Goal: Task Accomplishment & Management: Complete application form

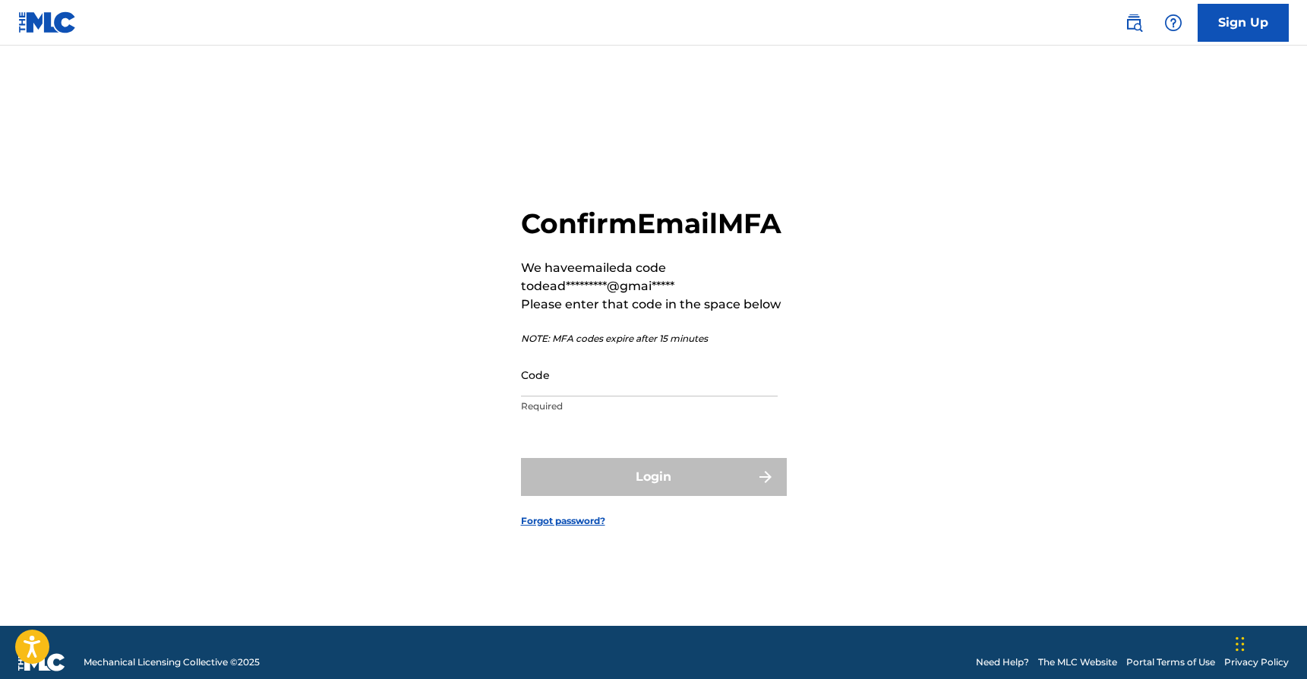
scroll to position [430, 0]
click at [625, 397] on input "Code" at bounding box center [649, 374] width 257 height 43
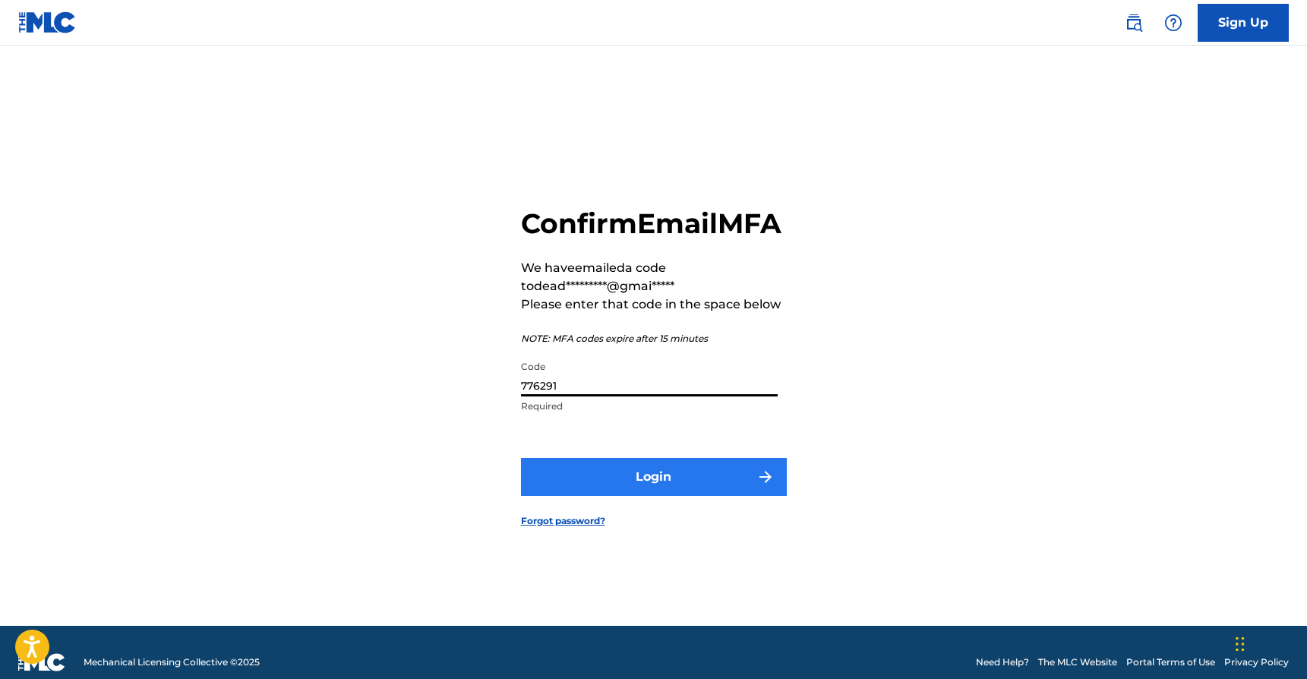
type input "776291"
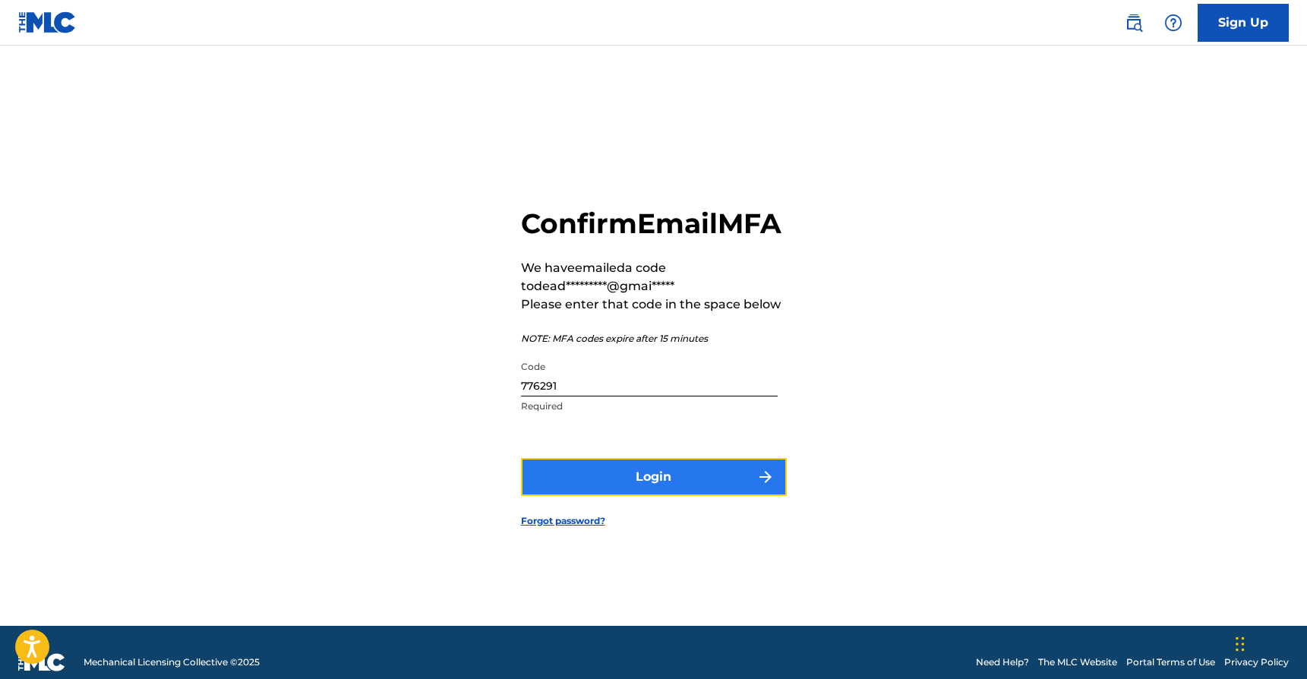
click at [614, 479] on button "Login" at bounding box center [654, 477] width 266 height 38
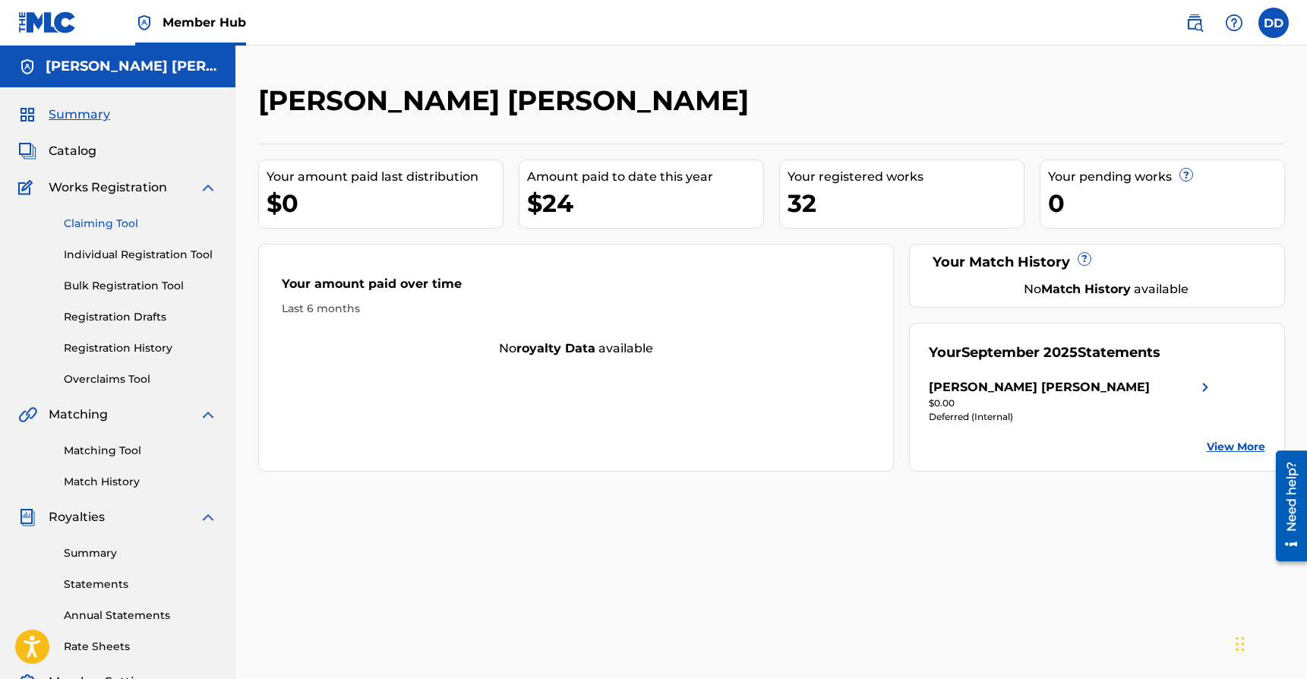
click at [113, 223] on link "Claiming Tool" at bounding box center [140, 224] width 153 height 16
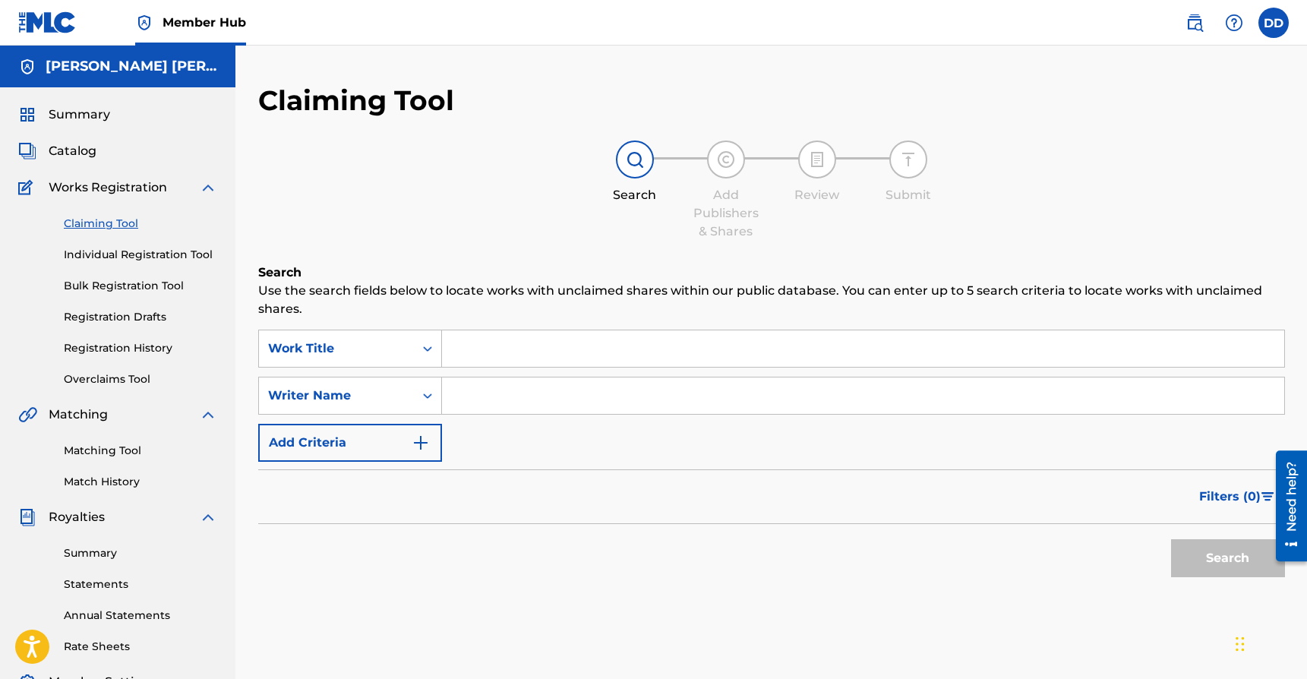
click at [517, 390] on input "Search Form" at bounding box center [863, 396] width 843 height 36
click at [1171, 539] on button "Search" at bounding box center [1228, 558] width 114 height 38
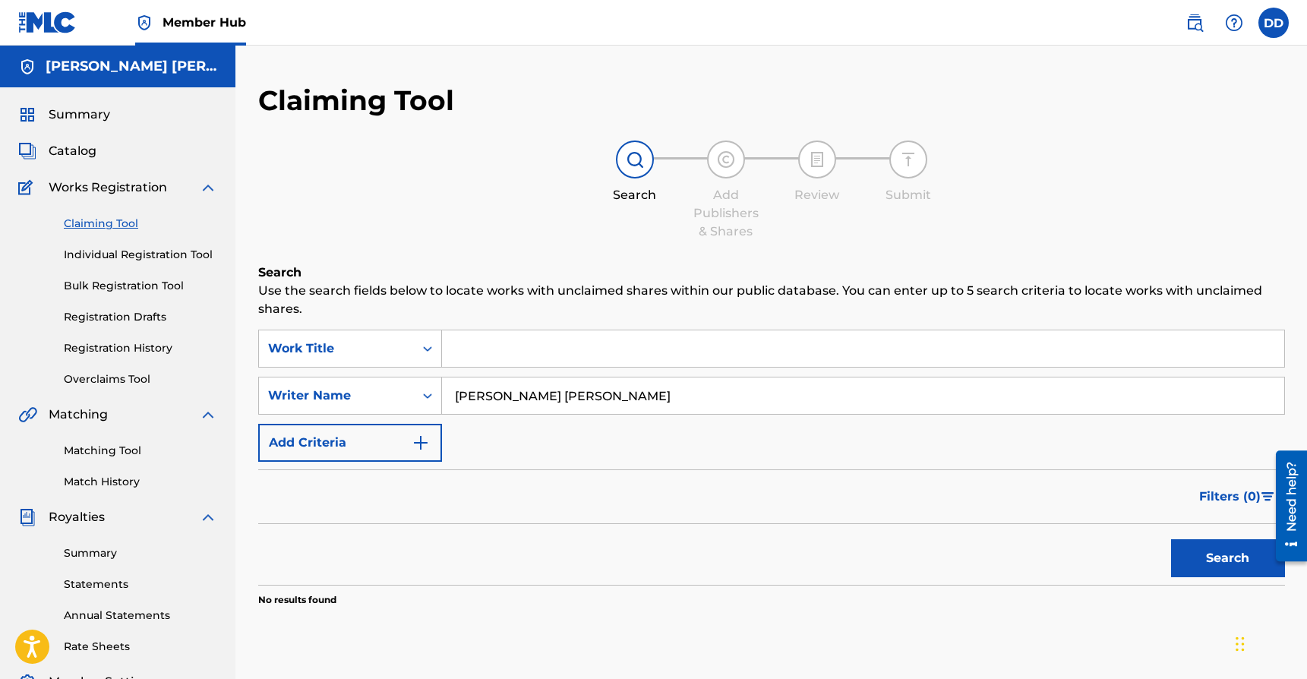
type input "[PERSON_NAME] [PERSON_NAME]"
click at [1171, 539] on button "Search" at bounding box center [1228, 558] width 114 height 38
drag, startPoint x: 657, startPoint y: 397, endPoint x: 394, endPoint y: 399, distance: 262.9
click at [394, 400] on div "SearchWithCriteria3a6e0197-c43e-40f5-a992-f75d1ca53b04 Writer Name [PERSON_NAME…" at bounding box center [771, 396] width 1027 height 38
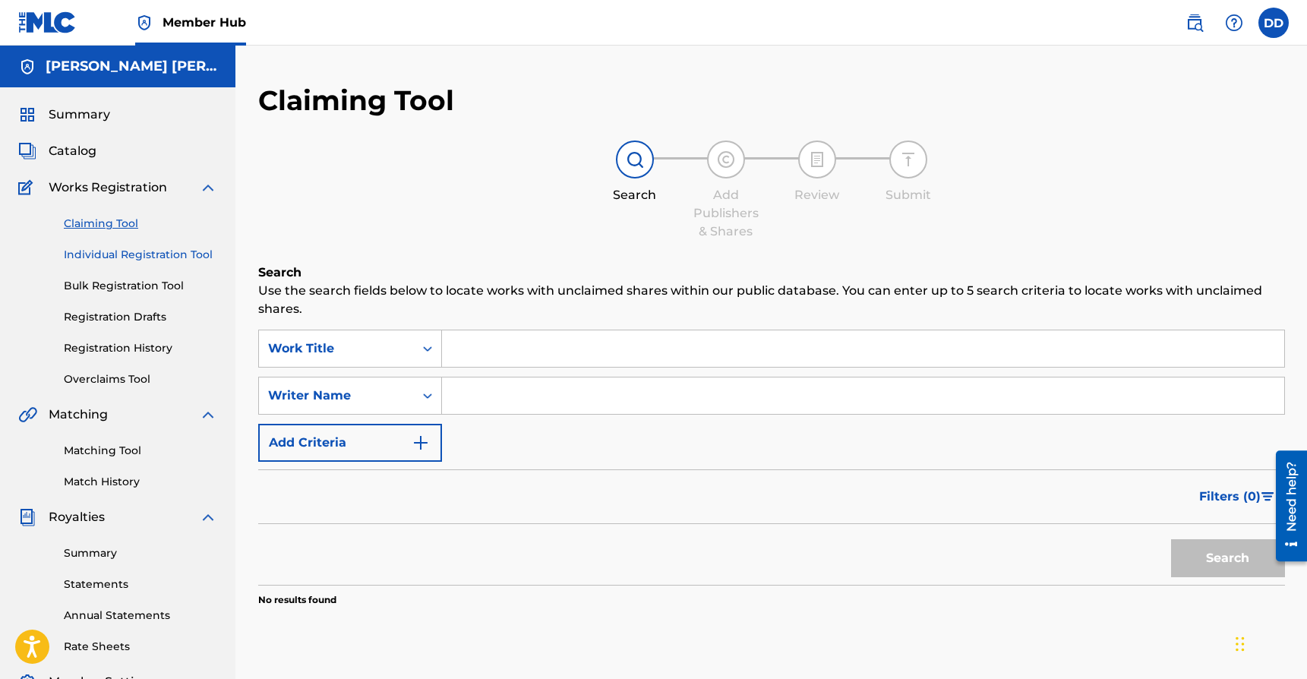
click at [169, 253] on link "Individual Registration Tool" at bounding box center [140, 255] width 153 height 16
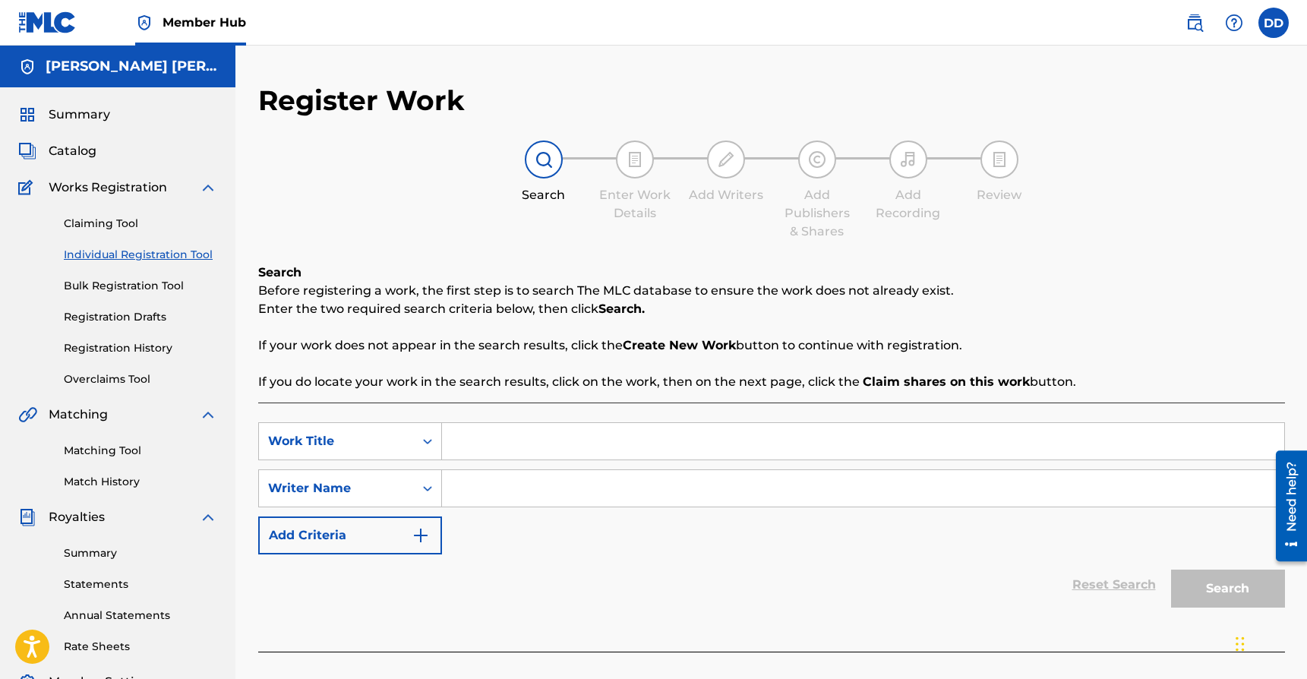
click at [480, 490] on input "Search Form" at bounding box center [863, 488] width 843 height 36
type input "D"
click at [421, 489] on div "Writer Name" at bounding box center [350, 489] width 184 height 38
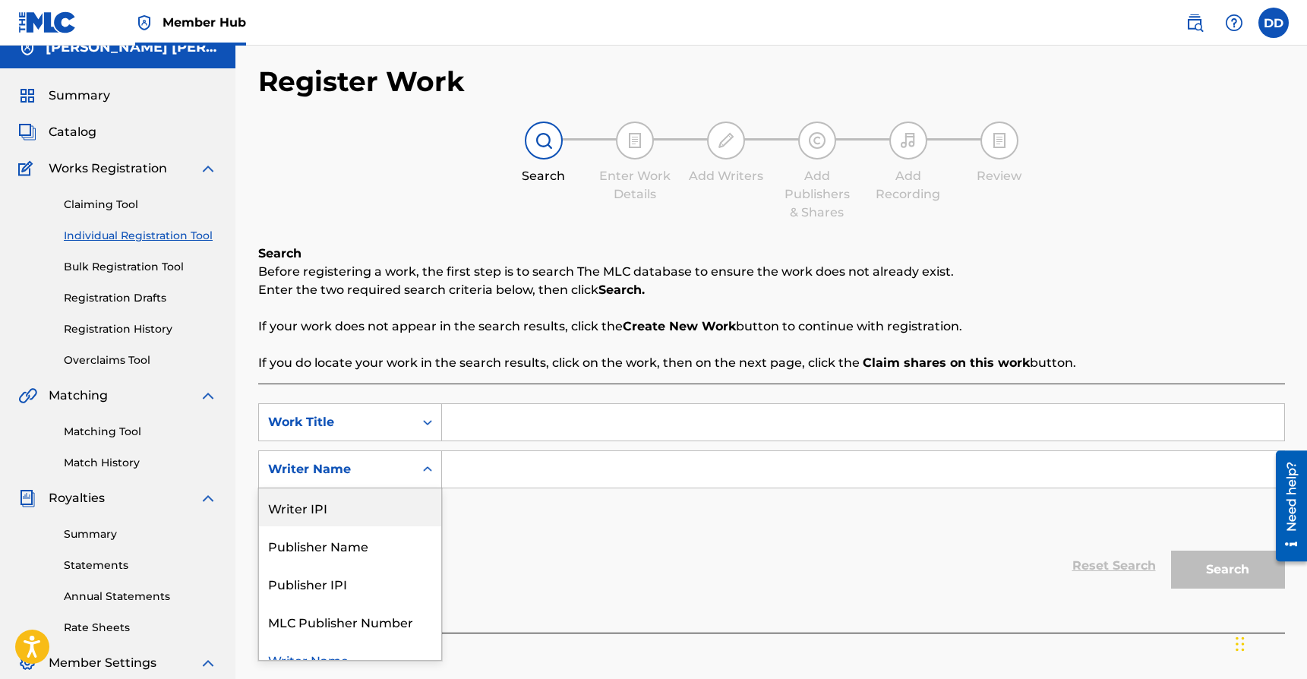
click at [485, 476] on input "Search Form" at bounding box center [863, 469] width 843 height 36
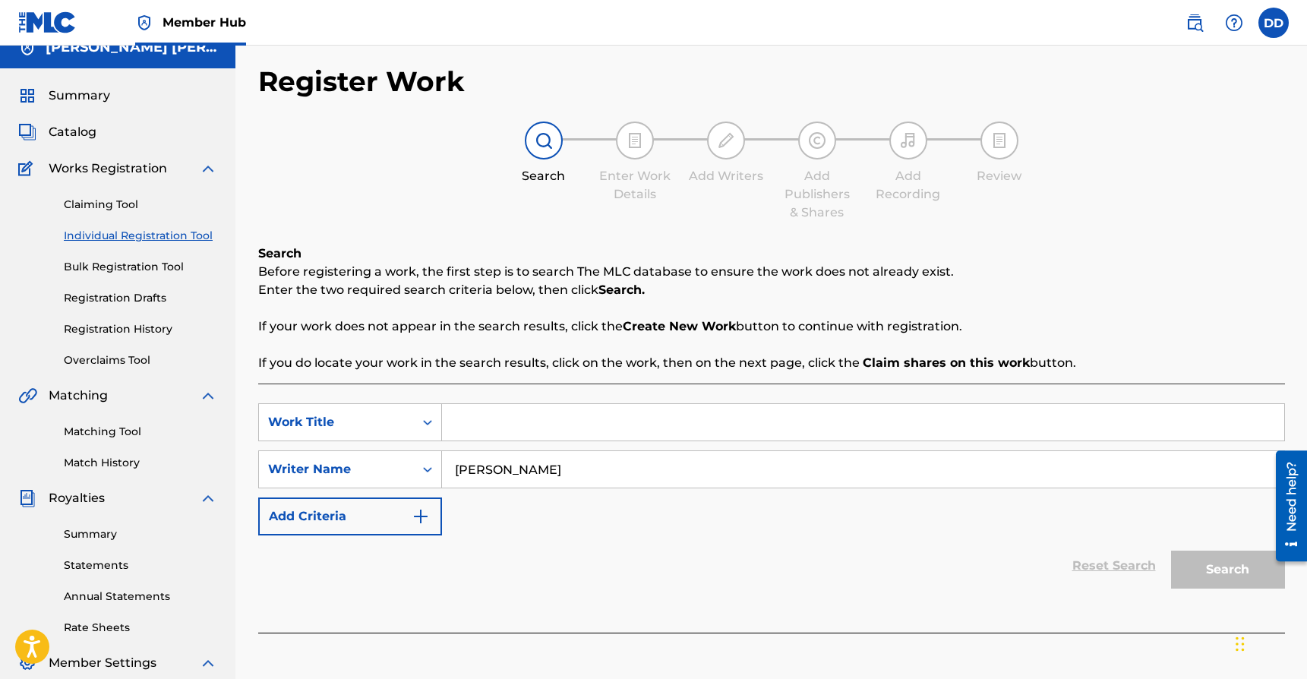
type input "[PERSON_NAME]"
click at [618, 536] on div "Reset Search Search" at bounding box center [771, 566] width 1027 height 61
click at [1210, 582] on div "Search" at bounding box center [1225, 566] width 122 height 61
click at [393, 422] on div "Work Title" at bounding box center [336, 422] width 137 height 18
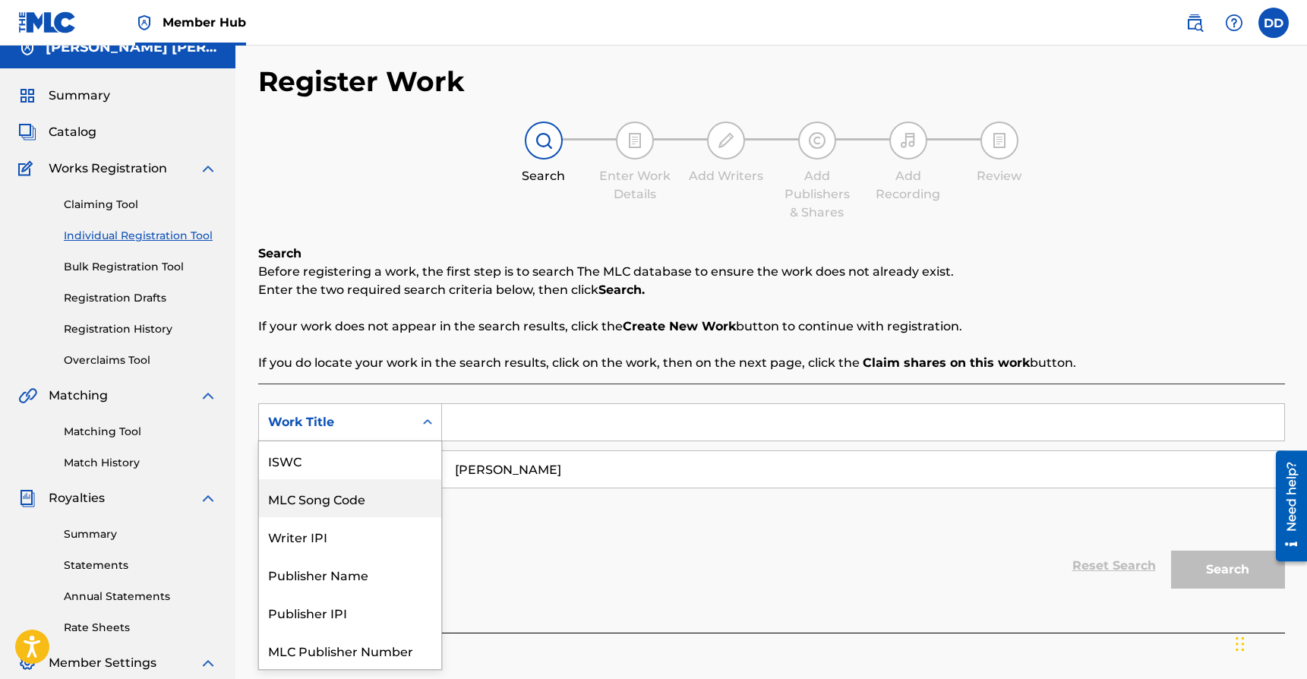
click at [546, 522] on div "SearchWithCriteriade1bfe31-a8a6-47fa-9ddb-7a4bb24a92e6 MLC Song Code, 2 of 7. 7…" at bounding box center [771, 469] width 1027 height 132
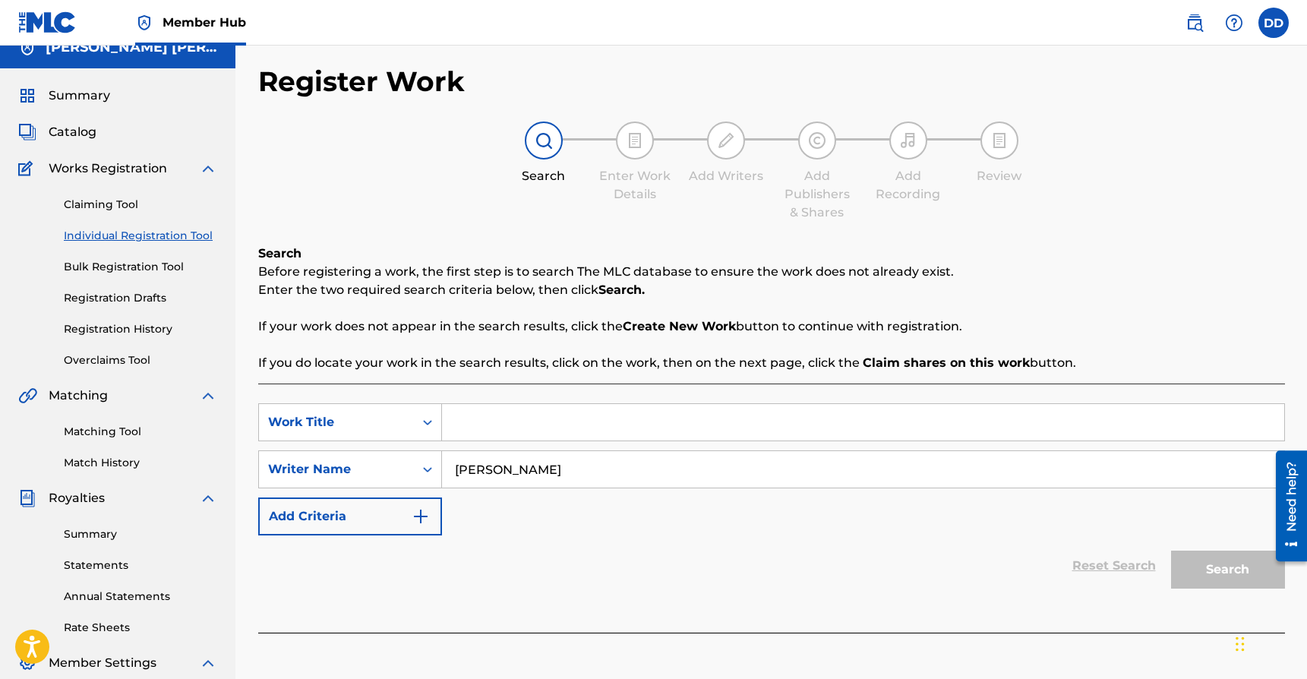
type textarea "ck"
drag, startPoint x: 574, startPoint y: 470, endPoint x: 405, endPoint y: 470, distance: 168.7
click at [405, 470] on div "SearchWithCriteria1ba49d6c-217c-4ba3-92e9-80326ad554b8 Writer Name [PERSON_NAME]" at bounding box center [771, 470] width 1027 height 38
click at [290, 181] on div "Search Enter Work Details Add Writers Add Publishers & Shares Add Recording Rev…" at bounding box center [771, 172] width 1027 height 100
click at [129, 325] on link "Registration History" at bounding box center [140, 329] width 153 height 16
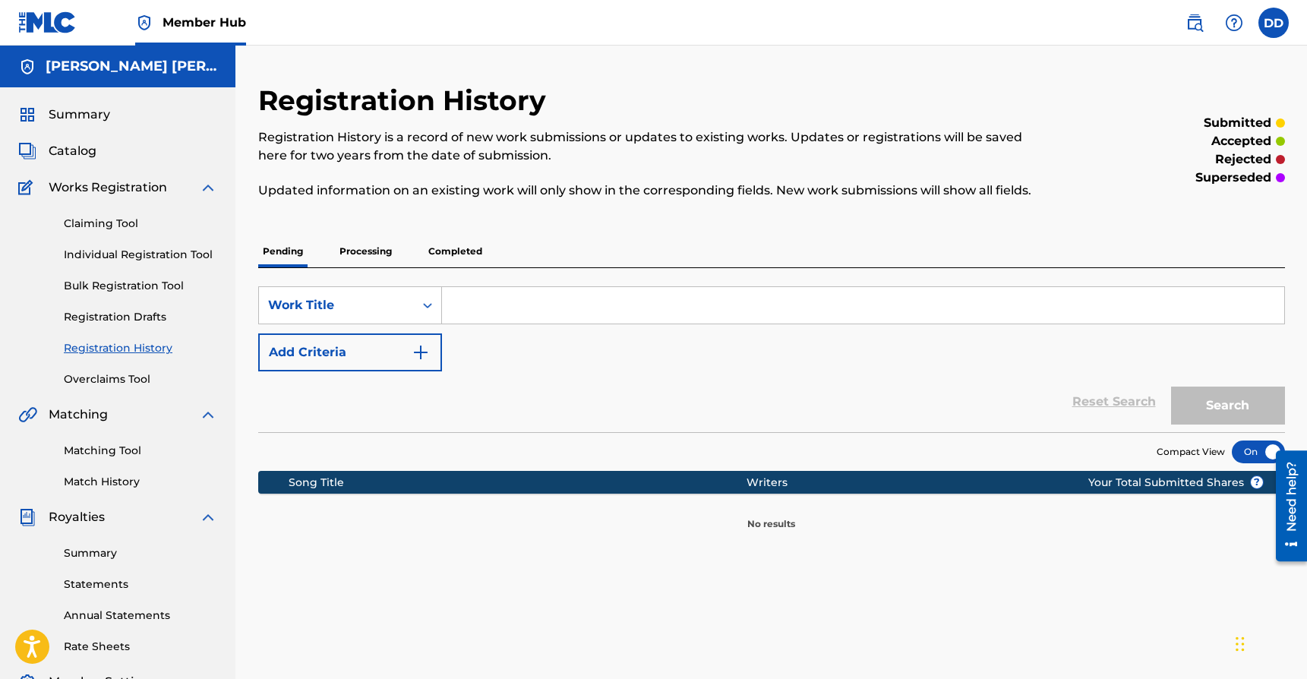
click at [372, 248] on p "Processing" at bounding box center [366, 252] width 62 height 32
click at [433, 249] on p "Completed" at bounding box center [455, 252] width 63 height 32
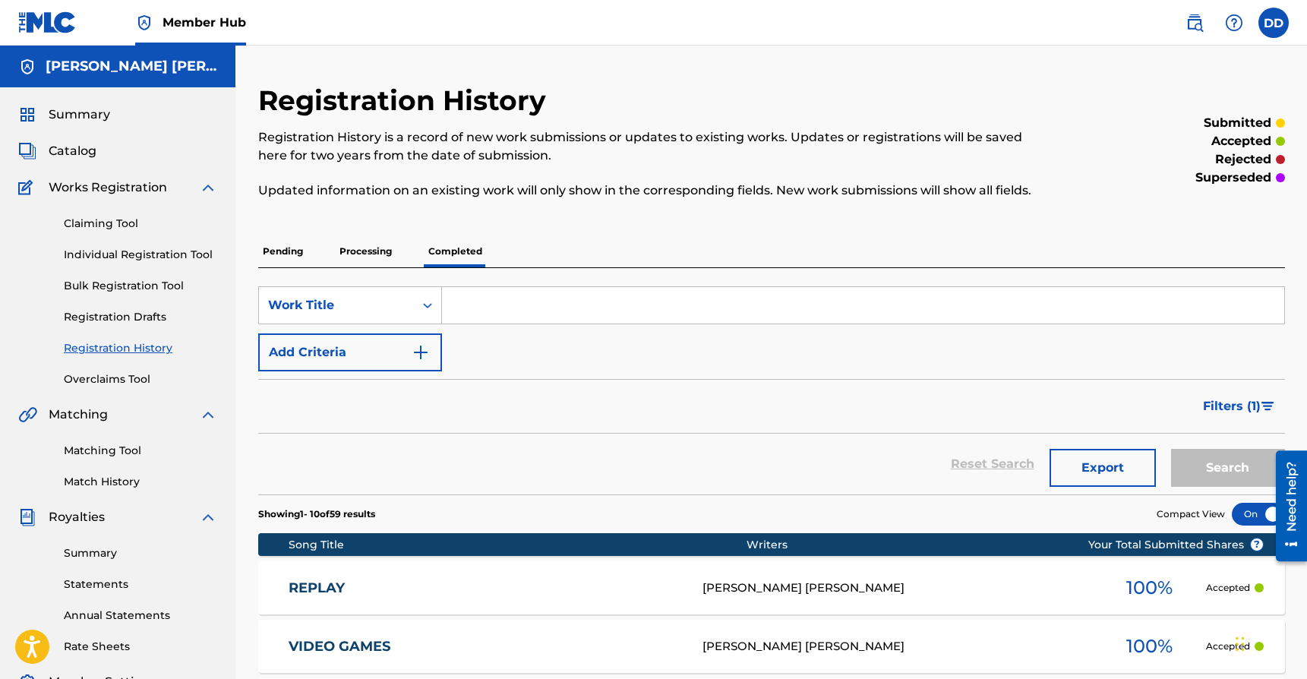
click at [289, 255] on p "Pending" at bounding box center [282, 252] width 49 height 32
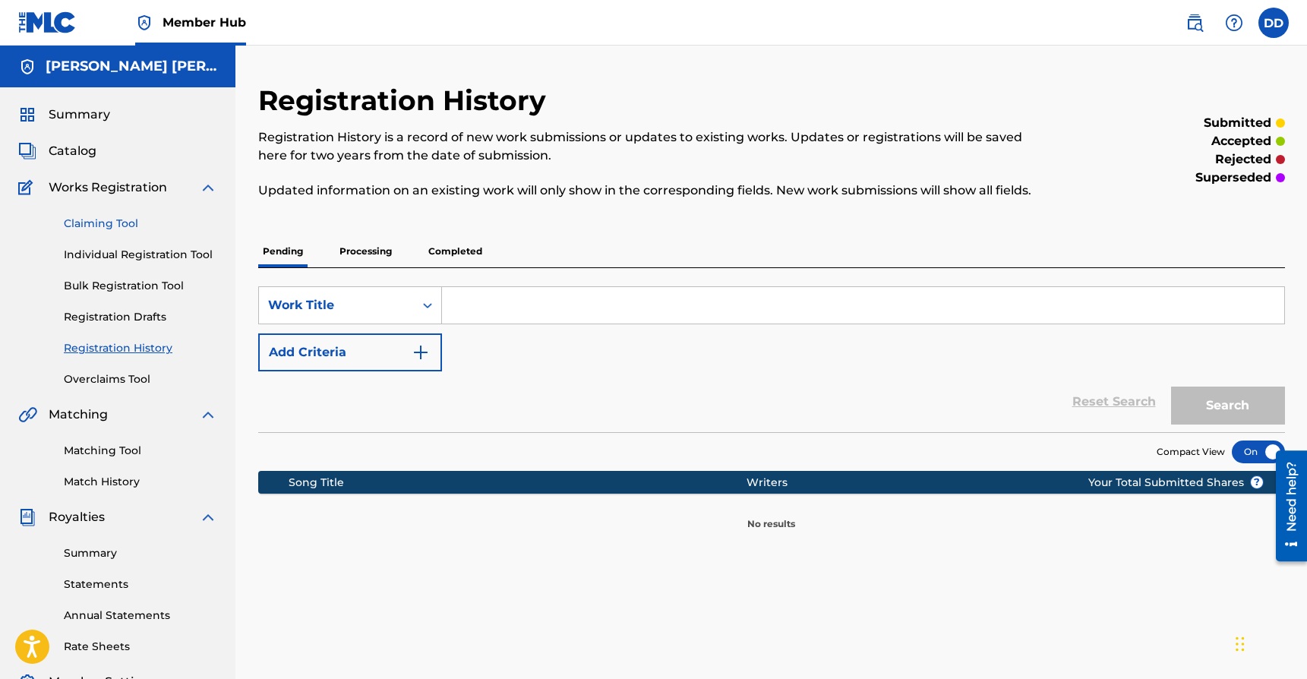
click at [122, 223] on link "Claiming Tool" at bounding box center [140, 224] width 153 height 16
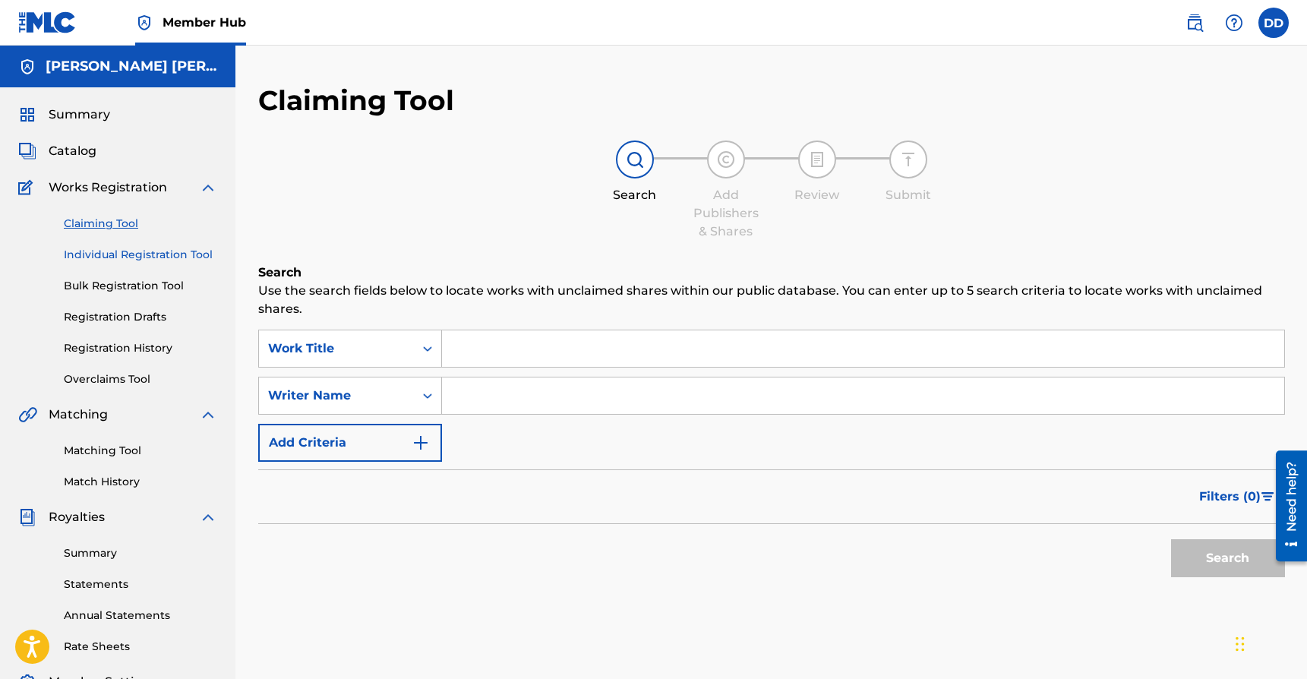
click at [170, 255] on link "Individual Registration Tool" at bounding box center [140, 255] width 153 height 16
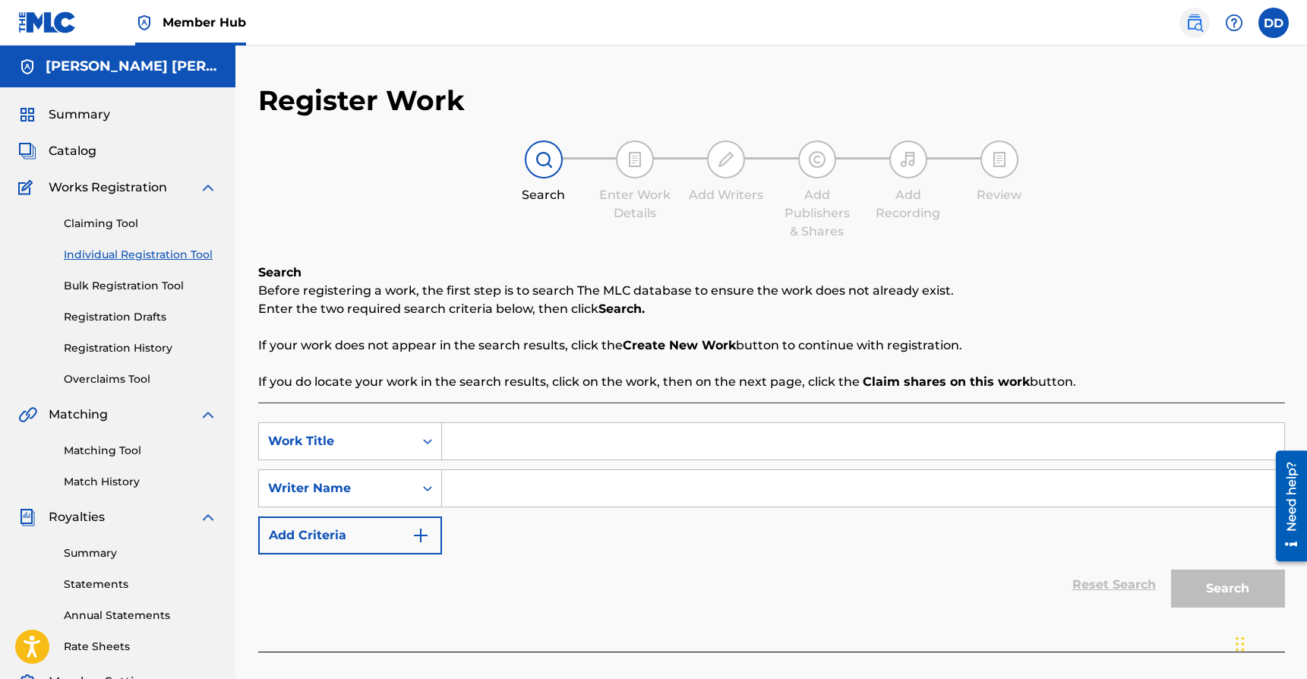
click at [1197, 24] on img at bounding box center [1195, 23] width 18 height 18
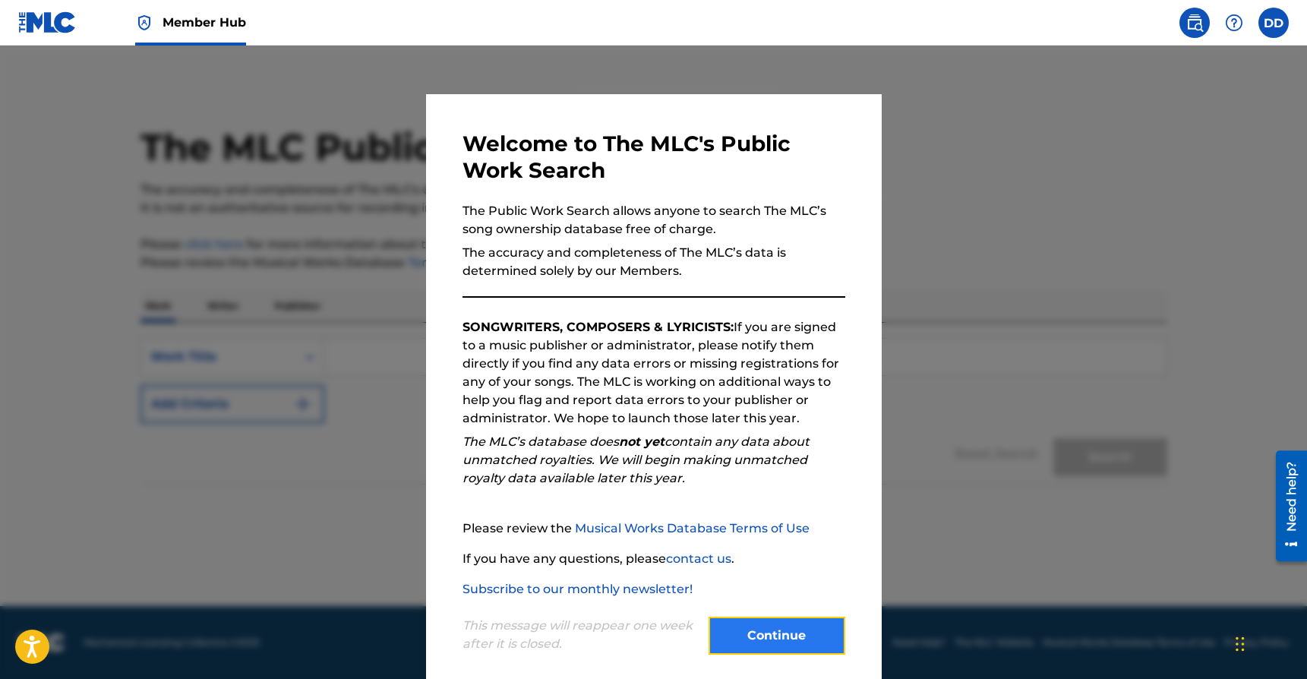
click at [808, 632] on button "Continue" at bounding box center [777, 636] width 137 height 38
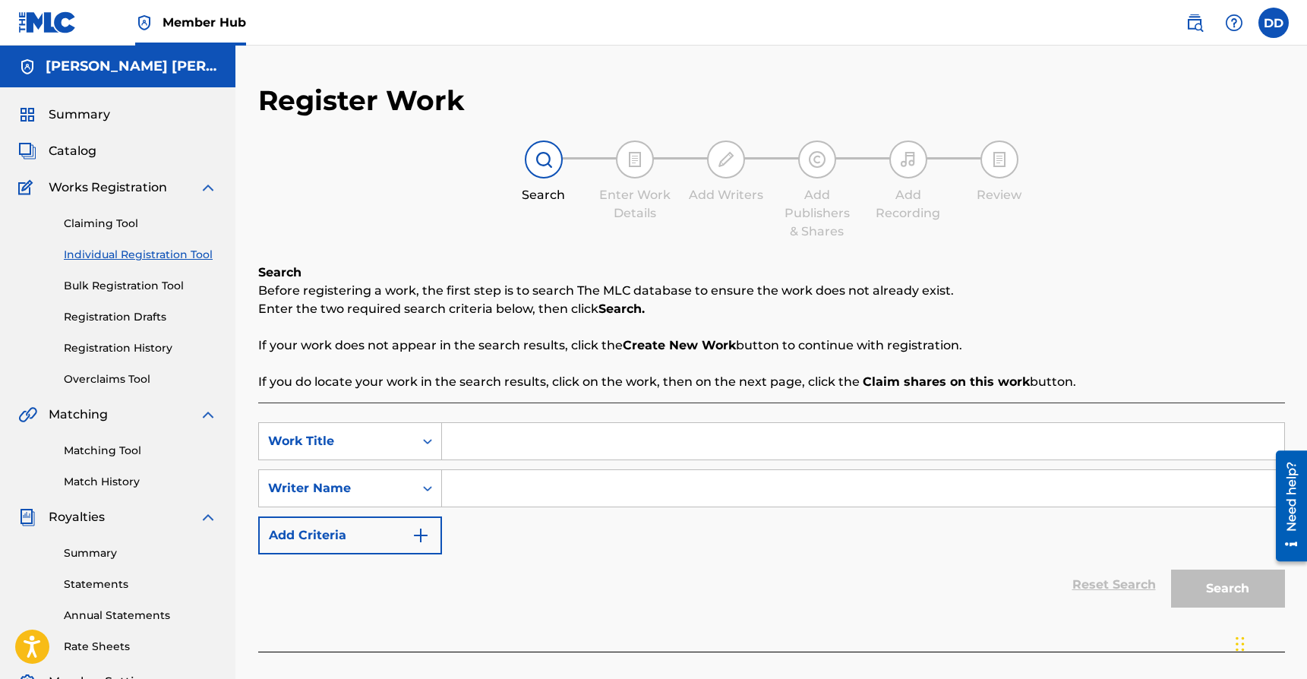
scroll to position [2, 0]
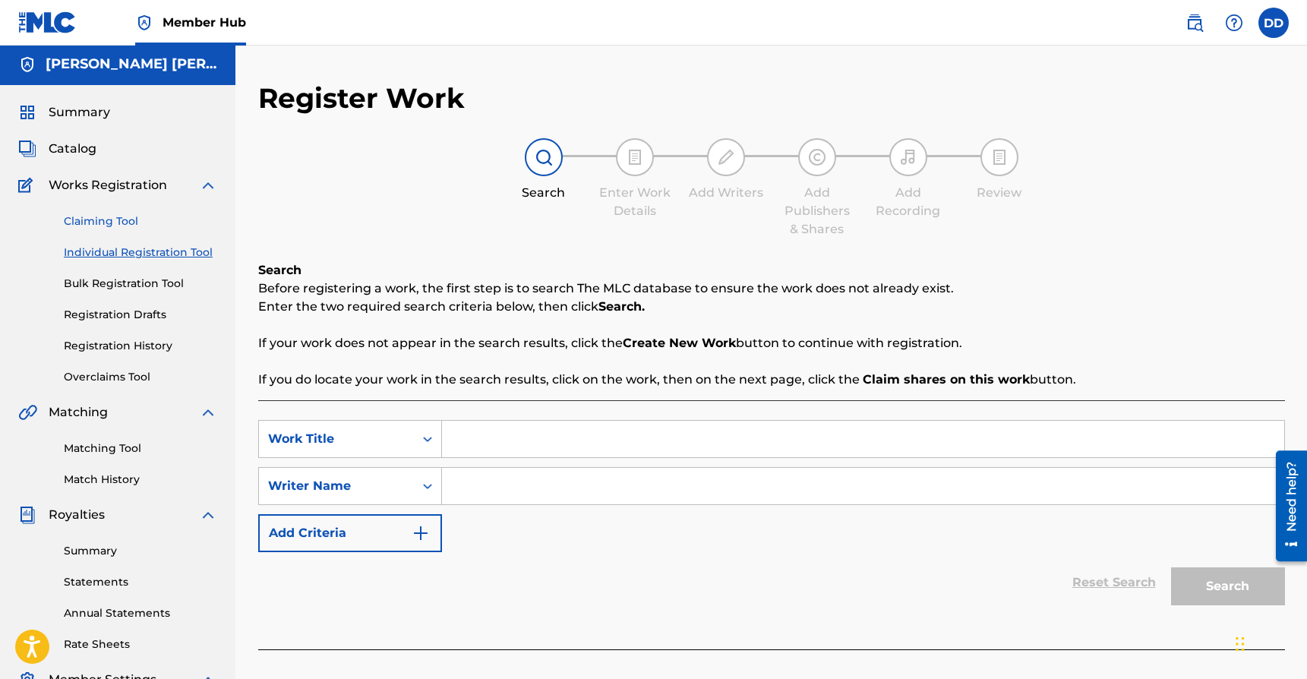
click at [121, 221] on link "Claiming Tool" at bounding box center [140, 221] width 153 height 16
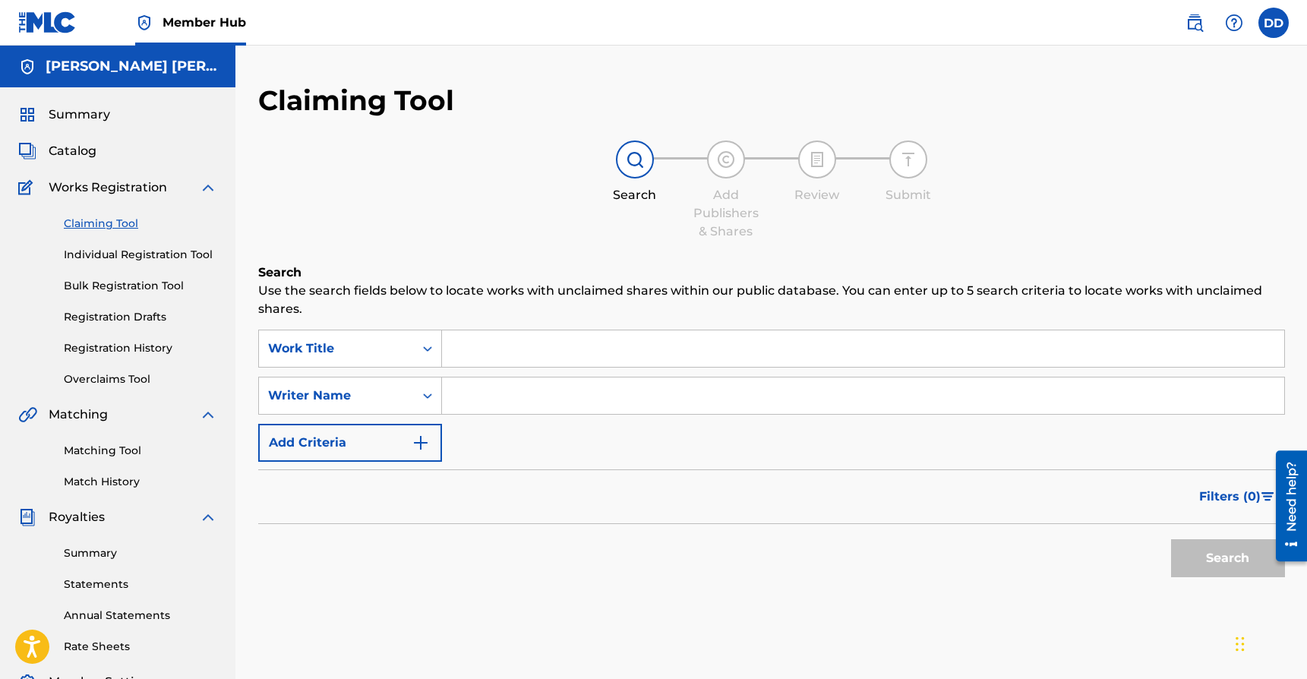
click at [154, 190] on span "Works Registration" at bounding box center [108, 188] width 119 height 18
click at [84, 152] on span "Catalog" at bounding box center [73, 151] width 48 height 18
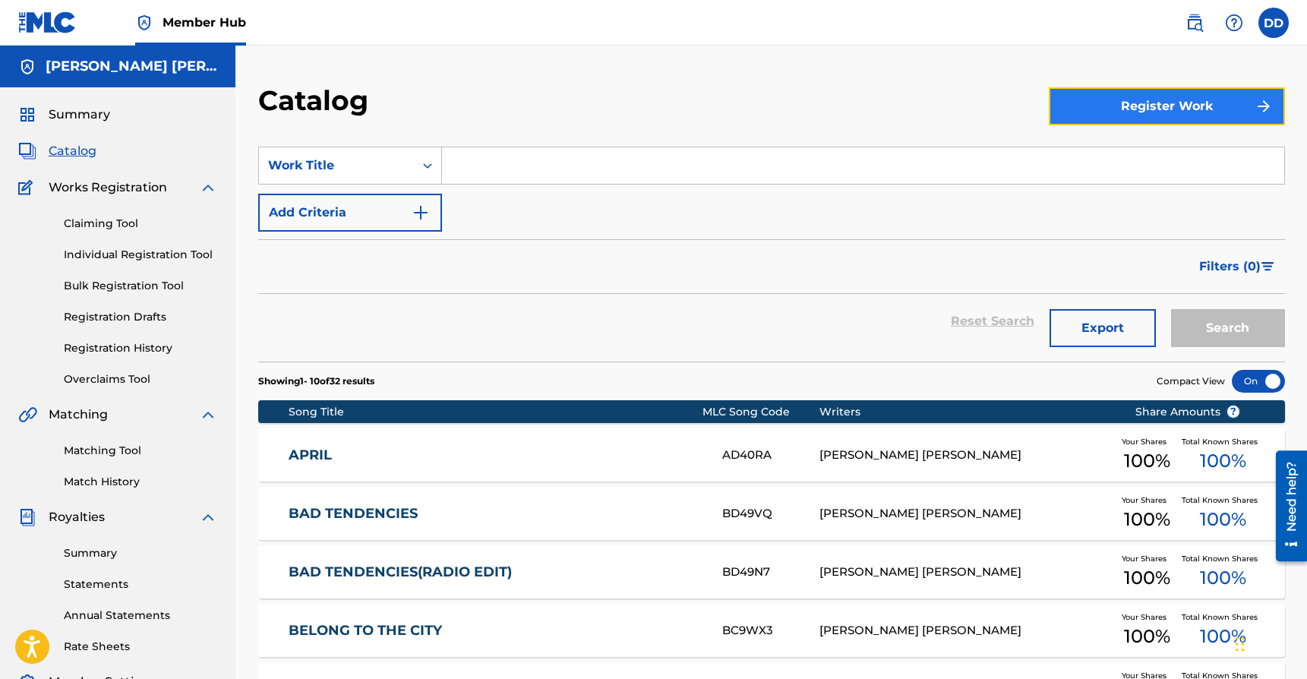
click at [1156, 120] on button "Register Work" at bounding box center [1167, 106] width 236 height 38
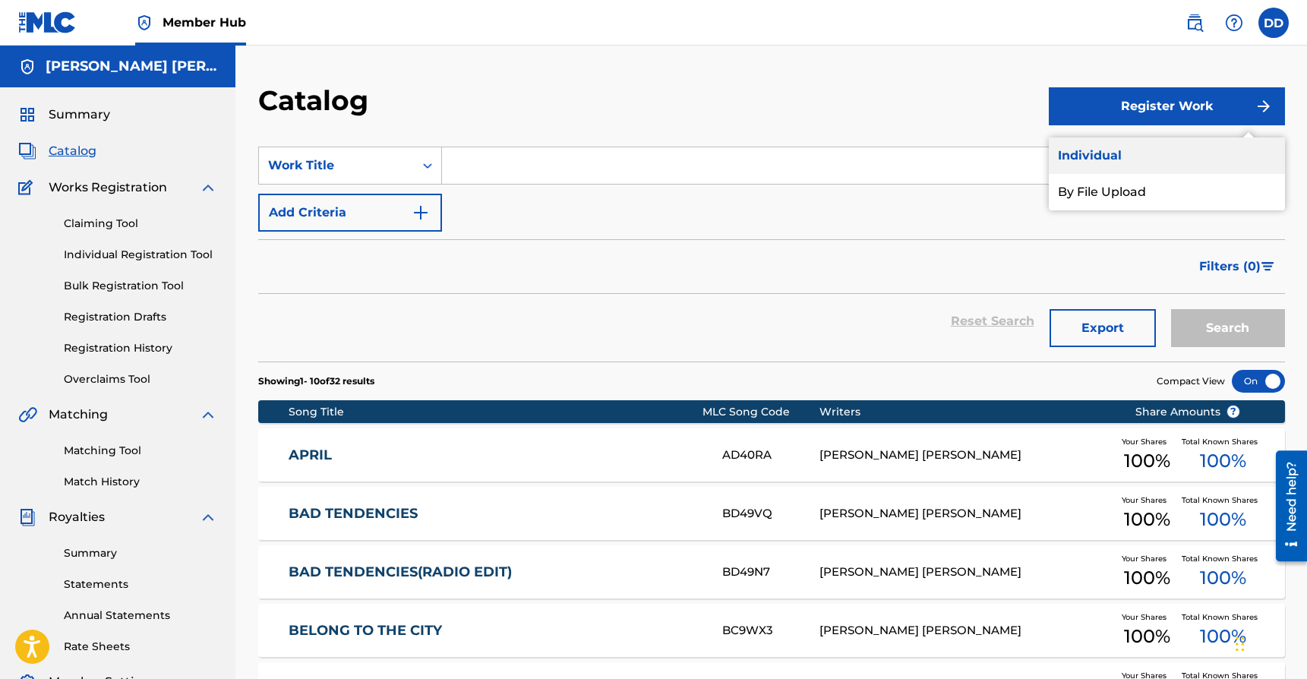
click at [1111, 167] on link "Individual" at bounding box center [1167, 156] width 236 height 36
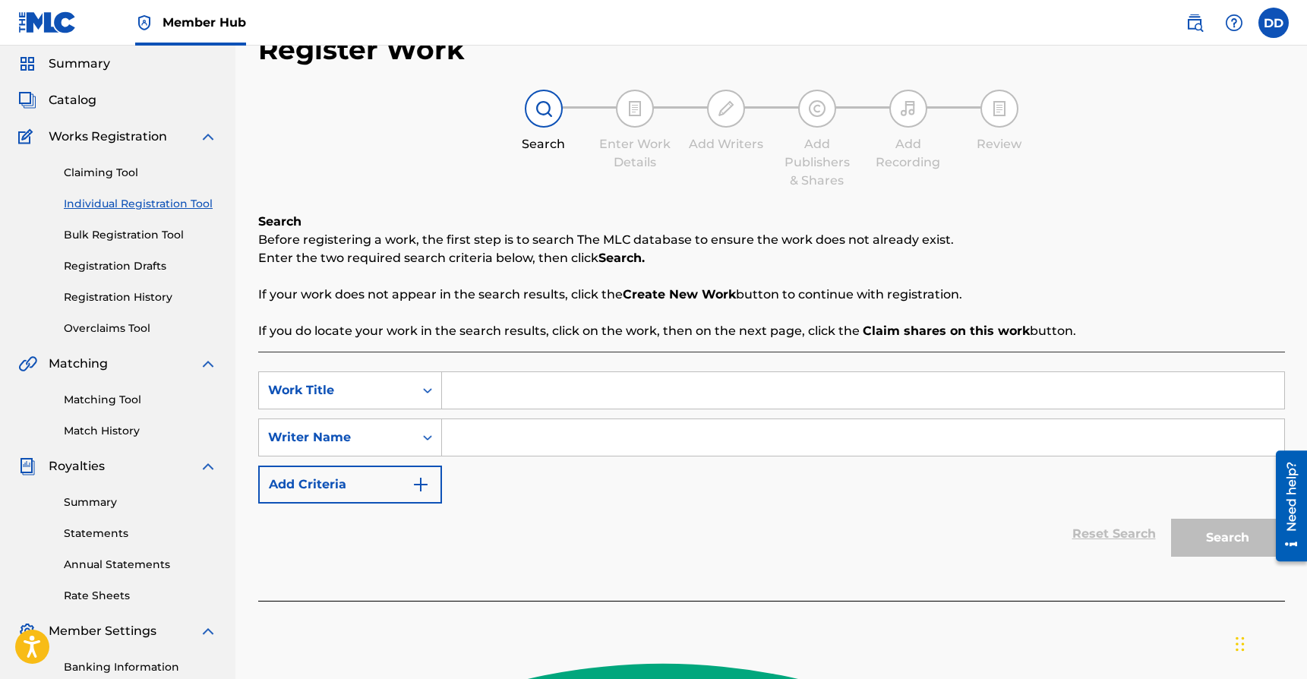
scroll to position [44, 0]
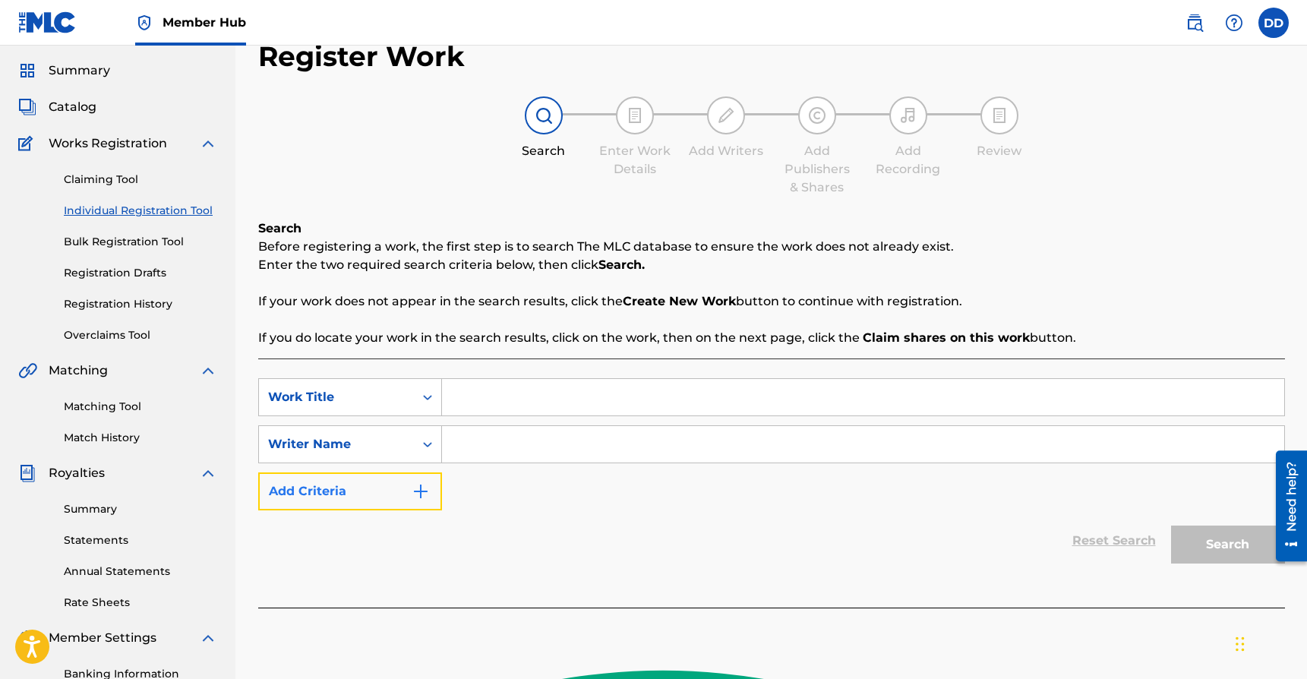
click at [426, 497] on img "Search Form" at bounding box center [421, 491] width 18 height 18
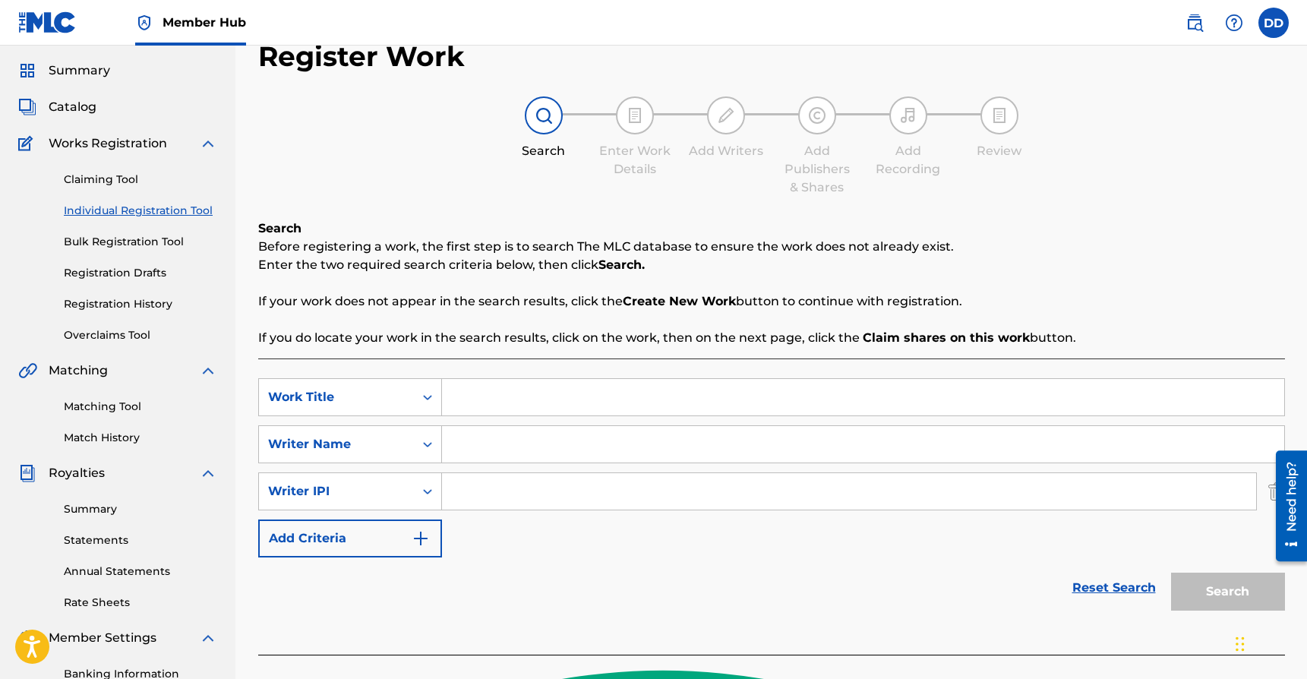
click at [1270, 490] on div at bounding box center [1286, 505] width 43 height 122
click at [1271, 489] on div at bounding box center [1286, 505] width 43 height 122
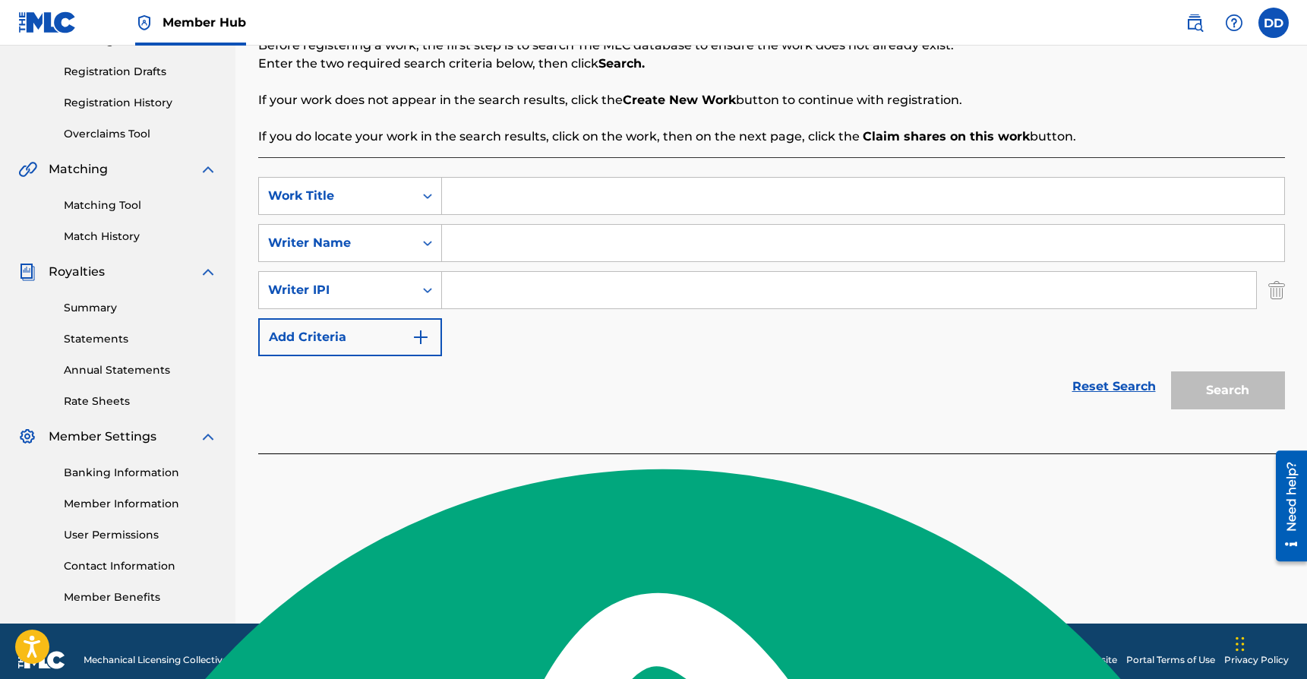
scroll to position [263, 0]
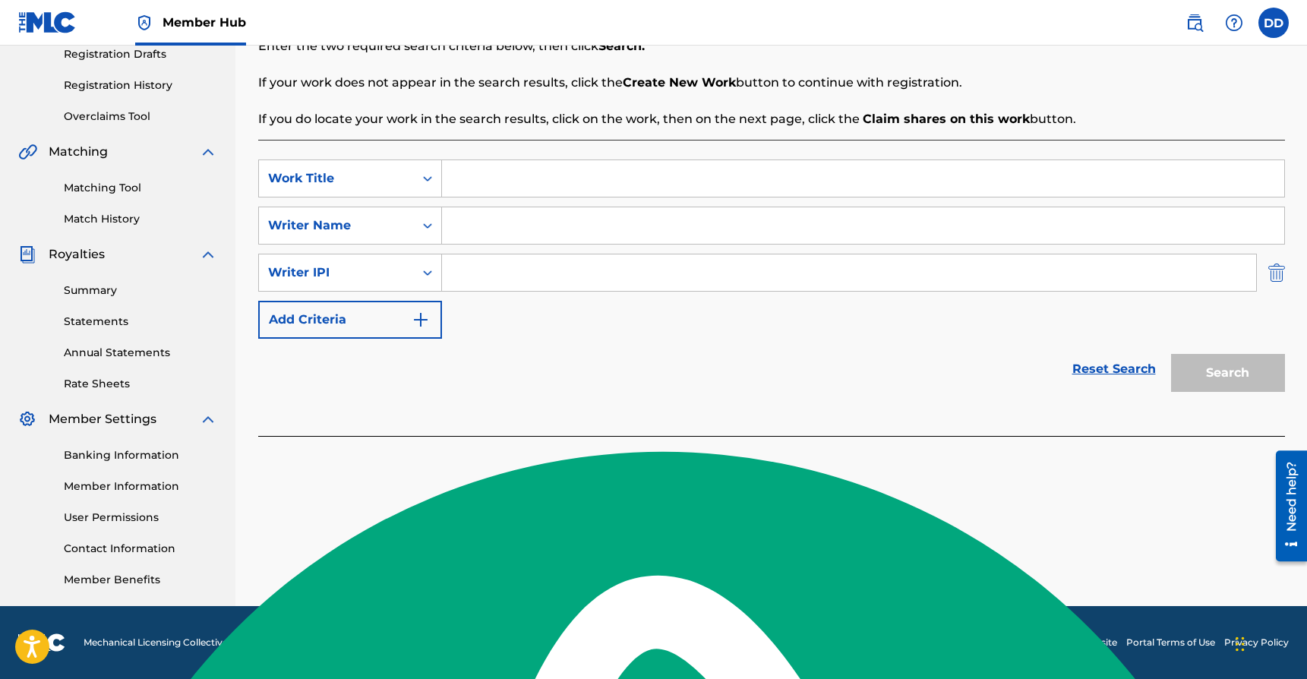
click at [1279, 270] on img "Search Form" at bounding box center [1277, 273] width 17 height 38
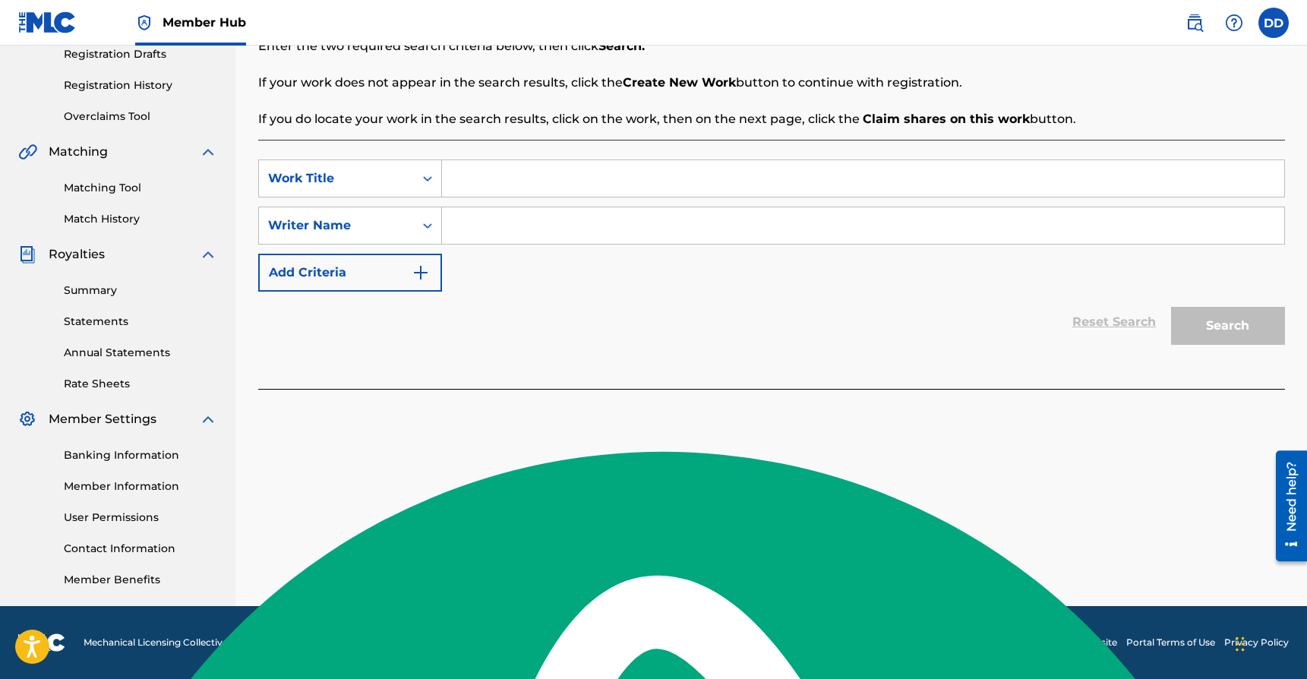
click at [1206, 320] on div "Search" at bounding box center [1225, 322] width 122 height 61
click at [1119, 371] on div "SearchWithCriteriade1bfe31-a8a6-47fa-9ddb-7a4bb24a92e6 Work Title SearchWithCri…" at bounding box center [771, 264] width 1027 height 249
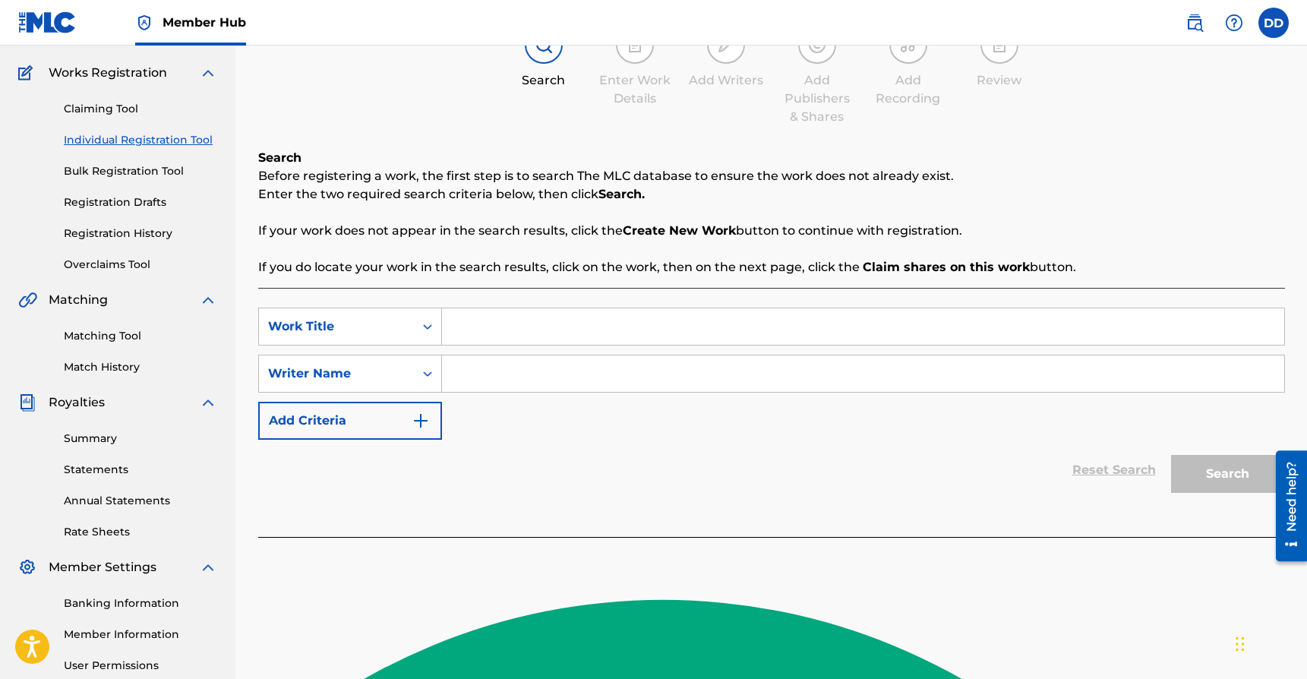
scroll to position [0, 0]
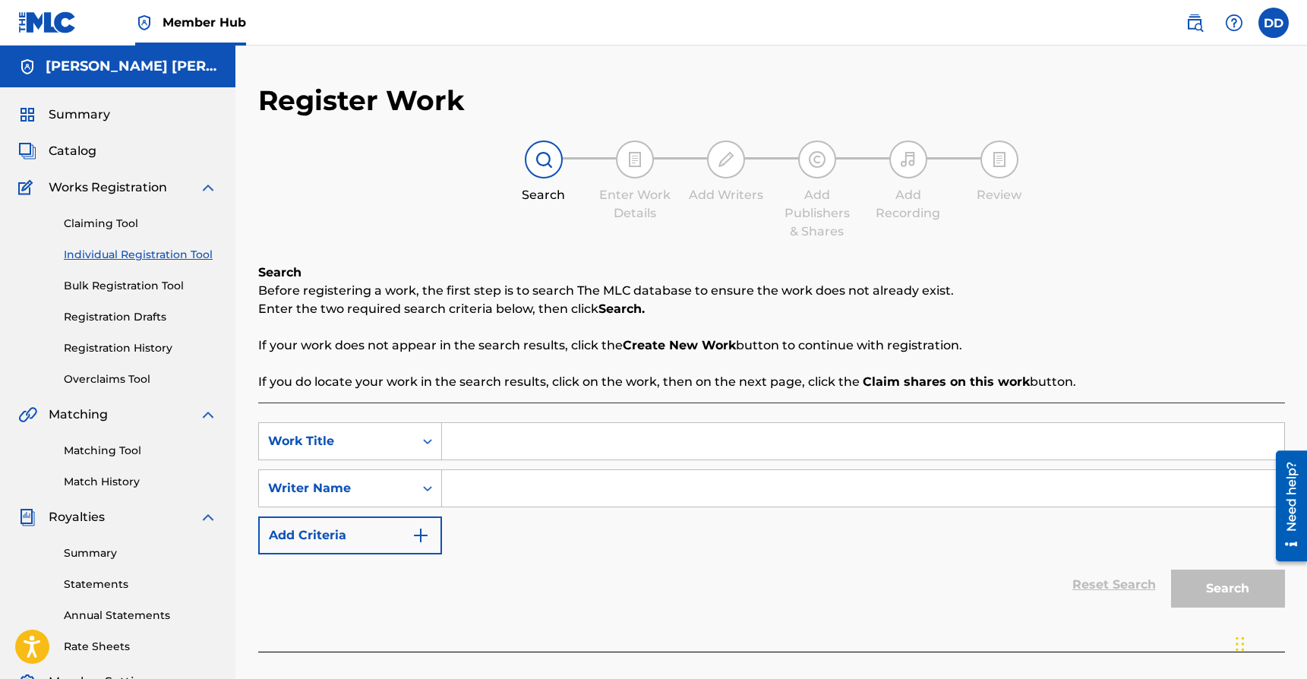
click at [639, 172] on div at bounding box center [635, 160] width 38 height 38
click at [473, 492] on input "Search Form" at bounding box center [863, 488] width 843 height 36
type input "D"
click at [512, 443] on input "Search Form" at bounding box center [863, 441] width 843 height 36
type input "My Favorite Drug"
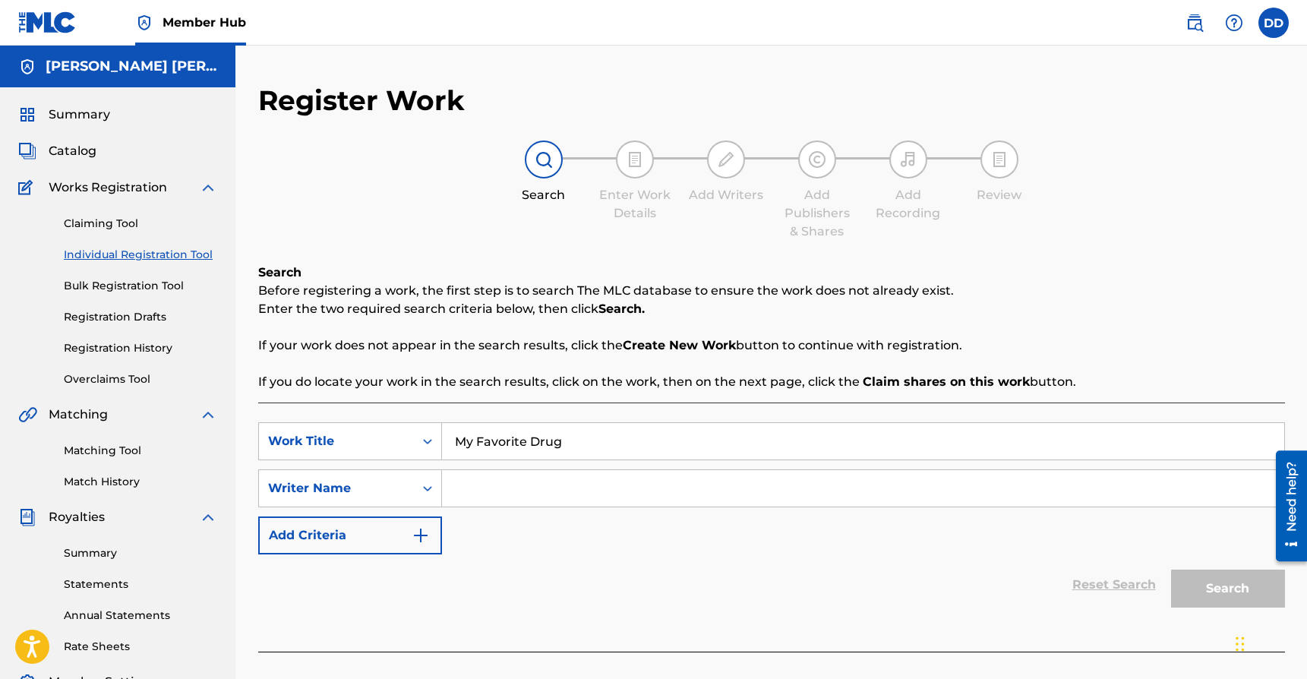
click at [578, 496] on input "Search Form" at bounding box center [863, 488] width 843 height 36
type input "[PERSON_NAME]"
click at [1232, 590] on button "Search" at bounding box center [1228, 589] width 114 height 38
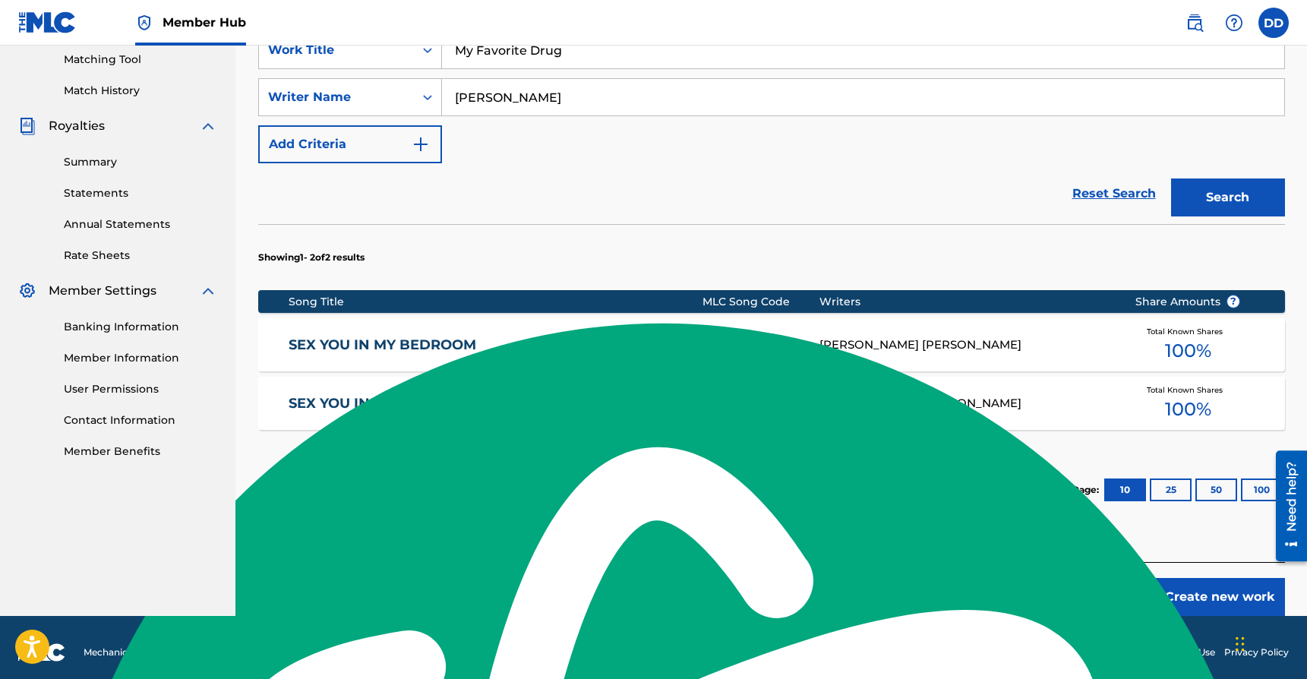
scroll to position [380, 0]
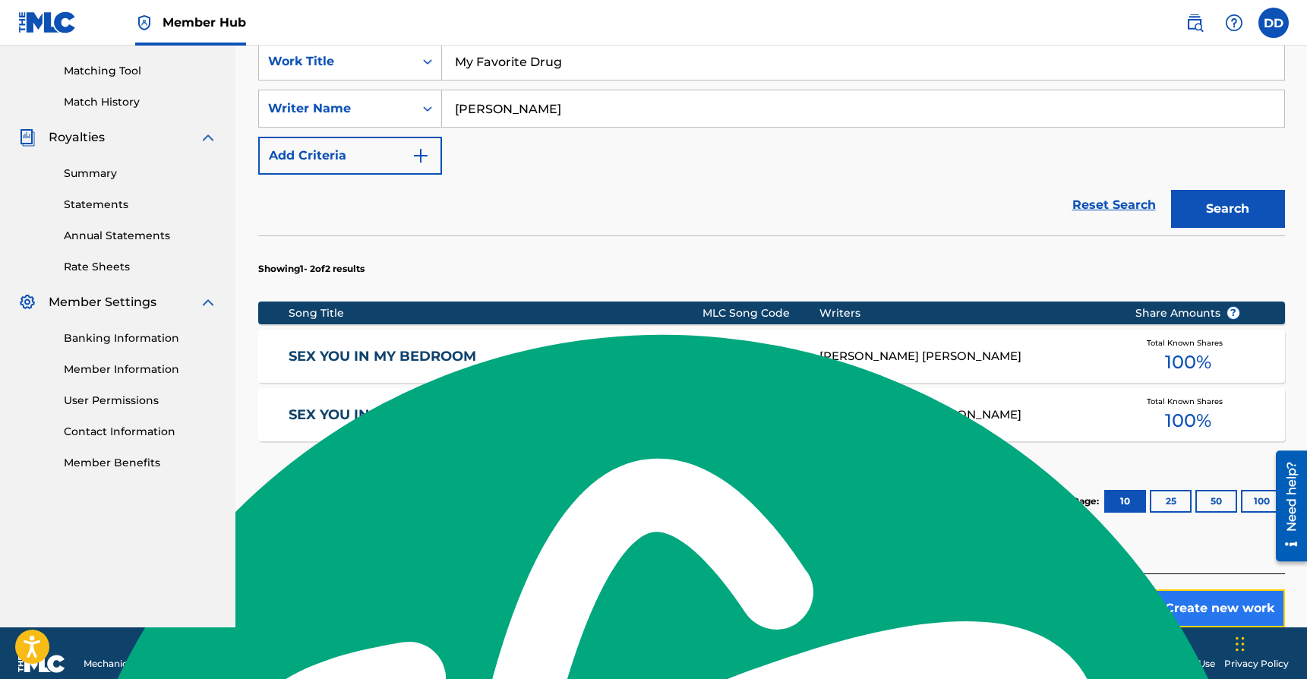
click at [1226, 617] on button "Create new work" at bounding box center [1220, 609] width 131 height 38
